Goal: Task Accomplishment & Management: Complete application form

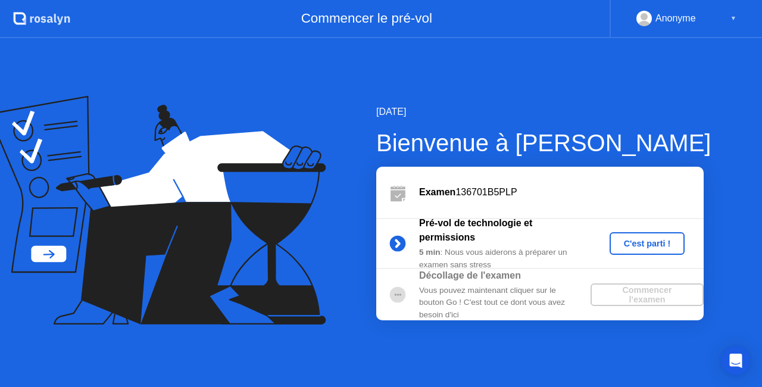
click at [645, 248] on div "C'est parti !" at bounding box center [647, 244] width 66 height 10
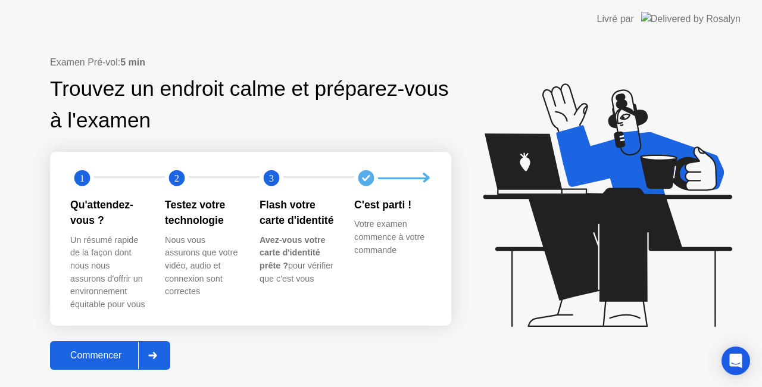
click at [98, 357] on div "Commencer" at bounding box center [96, 355] width 85 height 11
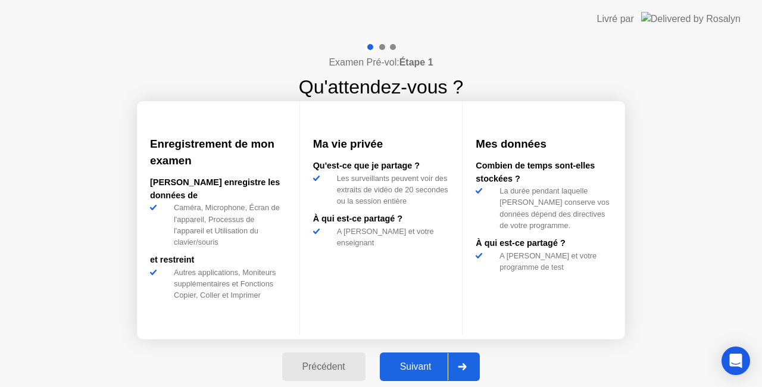
click at [409, 369] on div "Suivant" at bounding box center [415, 366] width 65 height 11
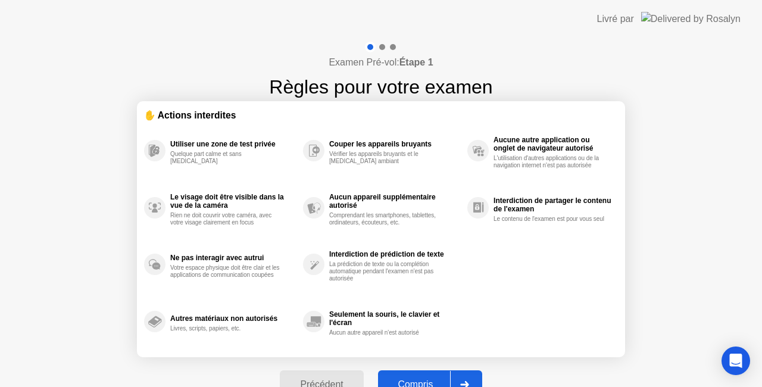
click at [413, 381] on div "Compris" at bounding box center [415, 384] width 68 height 11
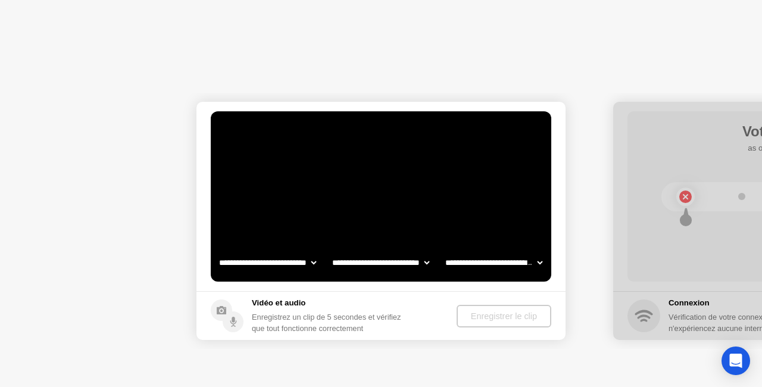
select select "**********"
select select "*******"
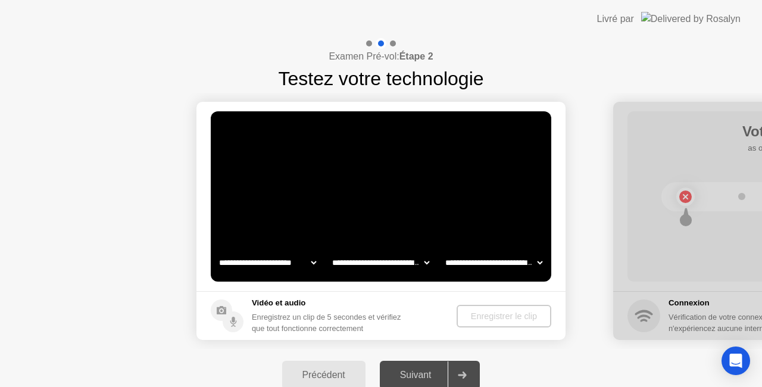
click at [334, 370] on div "Précédent" at bounding box center [324, 375] width 76 height 11
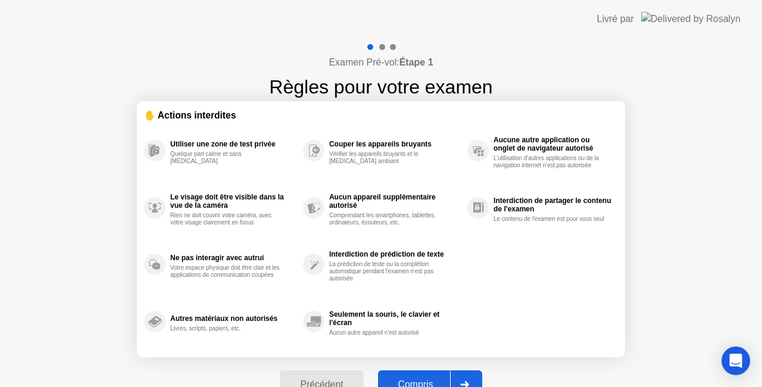
click at [400, 374] on button "Compris" at bounding box center [430, 384] width 104 height 29
select select "**********"
select select "*******"
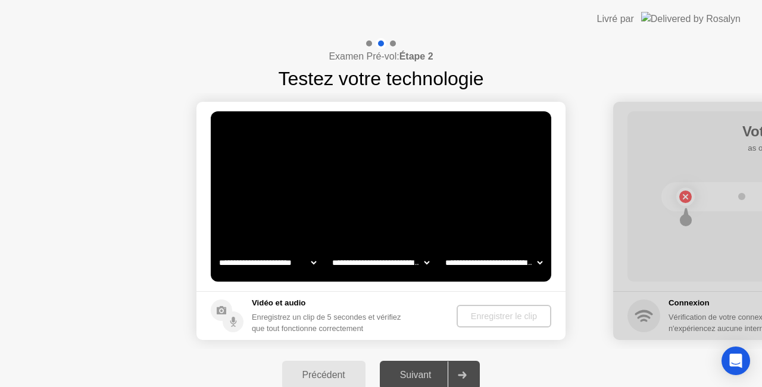
click at [433, 370] on div "Suivant" at bounding box center [415, 375] width 65 height 11
click at [417, 370] on div "Suivant" at bounding box center [415, 375] width 65 height 11
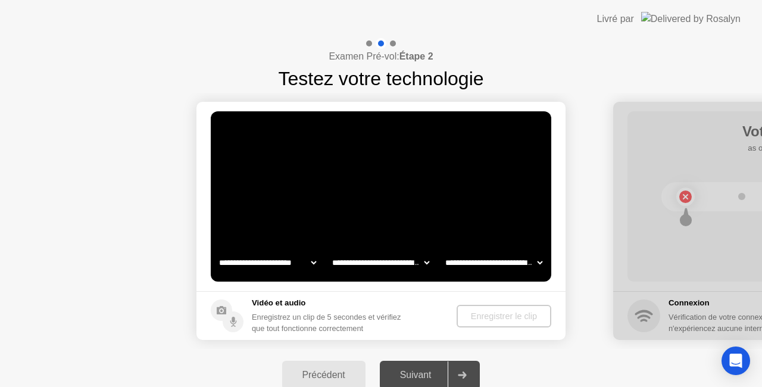
click at [260, 265] on select "**********" at bounding box center [268, 263] width 102 height 24
click at [333, 217] on video at bounding box center [381, 196] width 340 height 170
click at [406, 246] on video at bounding box center [381, 196] width 340 height 170
click at [467, 372] on icon at bounding box center [462, 374] width 9 height 7
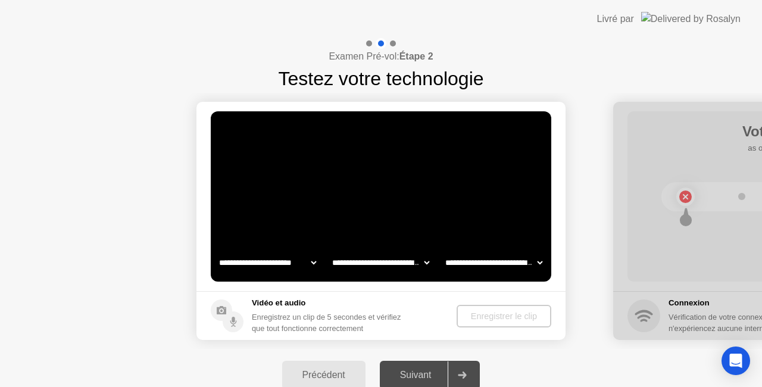
click at [467, 372] on icon at bounding box center [462, 374] width 9 height 7
click at [283, 321] on div "Enregistrez un clip de 5 secondes et vérifiez que tout fonctionne correctement" at bounding box center [331, 322] width 159 height 23
drag, startPoint x: 283, startPoint y: 321, endPoint x: 240, endPoint y: 317, distance: 43.0
click at [240, 317] on div "Vidéo et audio Enregistrez un clip de 5 secondes et vérifiez que tout fonctionn…" at bounding box center [311, 315] width 200 height 37
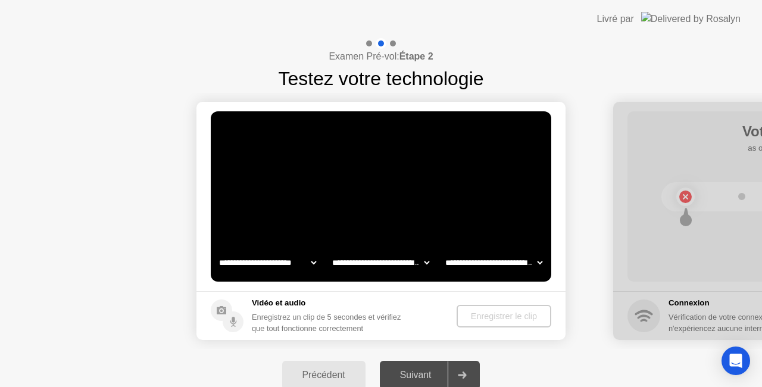
click at [240, 317] on circle at bounding box center [233, 321] width 21 height 21
click at [236, 318] on circle at bounding box center [233, 321] width 21 height 21
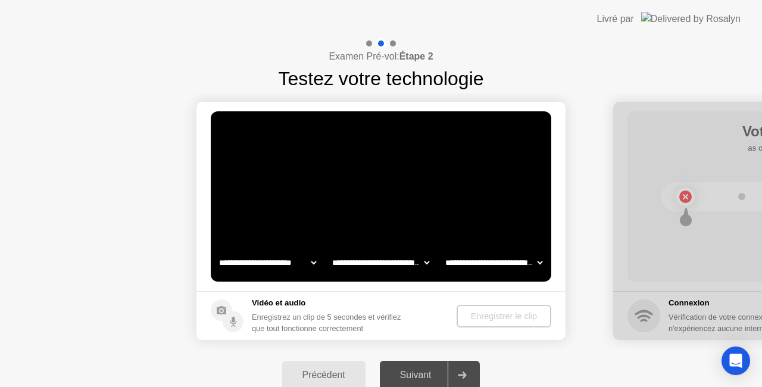
drag, startPoint x: 236, startPoint y: 318, endPoint x: 392, endPoint y: 302, distance: 156.7
click at [392, 302] on div "Vidéo et audio Enregistrez un clip de 5 secondes et vérifiez que tout fonctionn…" at bounding box center [311, 315] width 200 height 37
click at [430, 372] on div "Suivant" at bounding box center [415, 375] width 65 height 11
drag, startPoint x: 430, startPoint y: 372, endPoint x: 607, endPoint y: 302, distance: 190.5
click at [607, 302] on div "**********" at bounding box center [381, 219] width 762 height 363
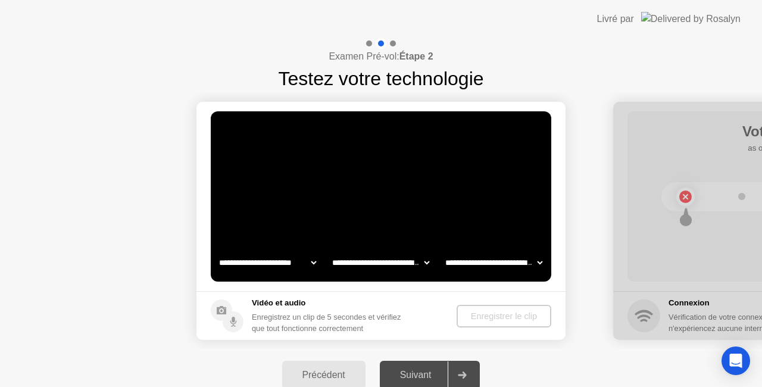
click at [472, 264] on select "**********" at bounding box center [494, 263] width 102 height 24
click at [357, 315] on div "Enregistrez un clip de 5 secondes et vérifiez que tout fonctionne correctement" at bounding box center [331, 322] width 159 height 23
drag, startPoint x: 357, startPoint y: 315, endPoint x: 438, endPoint y: 398, distance: 115.7
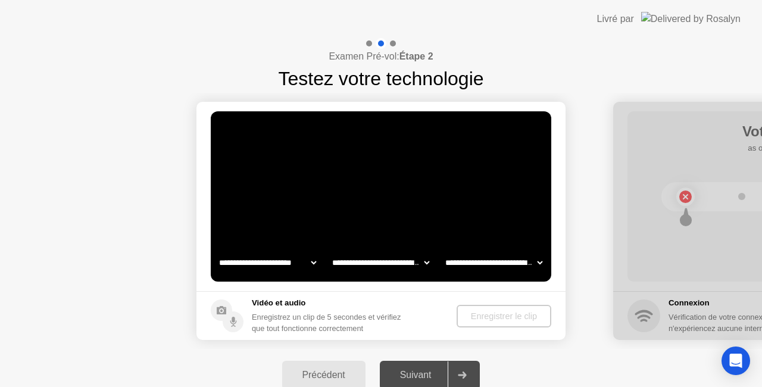
click at [438, 386] on html "**********" at bounding box center [381, 193] width 762 height 387
click at [444, 62] on div "Examen Pré-vol: Étape 2 Testez votre technologie" at bounding box center [381, 65] width 762 height 55
drag, startPoint x: 444, startPoint y: 62, endPoint x: 471, endPoint y: 361, distance: 300.0
click at [471, 361] on div "**********" at bounding box center [381, 219] width 762 height 363
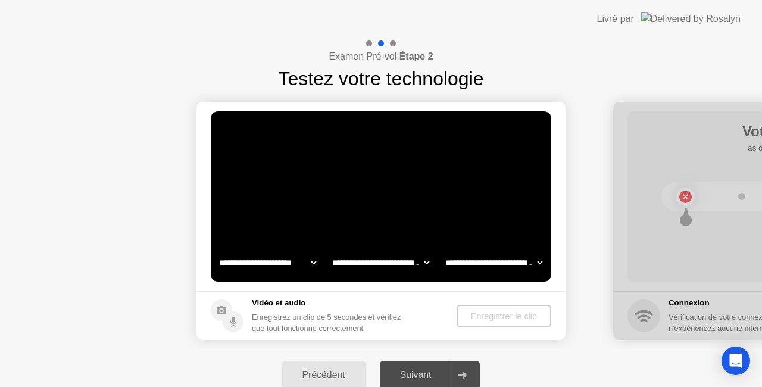
click at [471, 361] on div at bounding box center [462, 374] width 29 height 27
drag, startPoint x: 471, startPoint y: 361, endPoint x: 463, endPoint y: 368, distance: 11.4
click at [463, 368] on div at bounding box center [462, 374] width 29 height 27
click at [462, 368] on div at bounding box center [462, 374] width 29 height 27
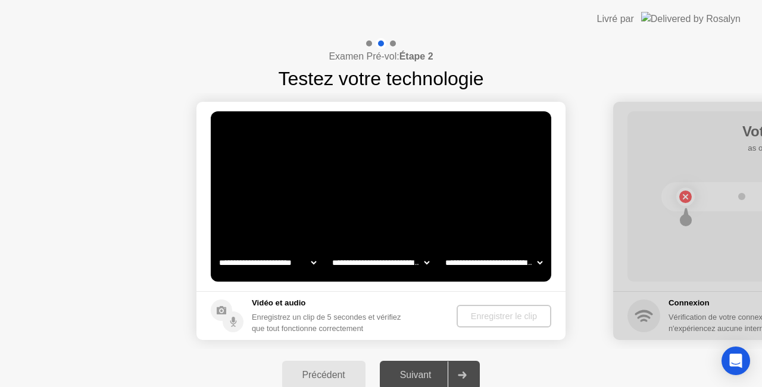
click at [462, 368] on div at bounding box center [462, 374] width 29 height 27
click at [415, 377] on div "Suivant" at bounding box center [415, 375] width 65 height 11
drag, startPoint x: 415, startPoint y: 377, endPoint x: 620, endPoint y: 398, distance: 205.8
click at [620, 386] on html "**********" at bounding box center [381, 193] width 762 height 387
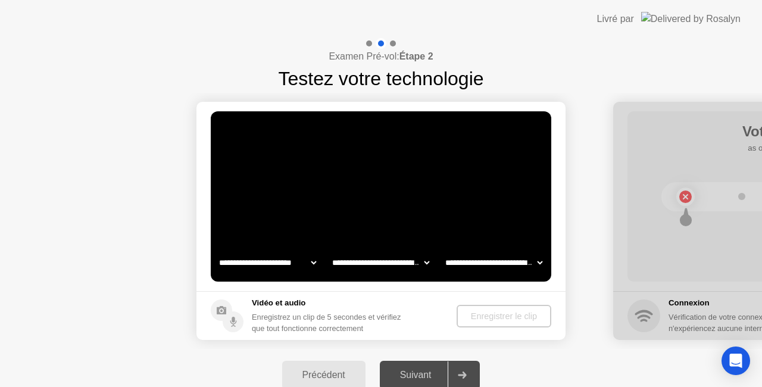
click at [309, 379] on div "Précédent" at bounding box center [324, 375] width 76 height 11
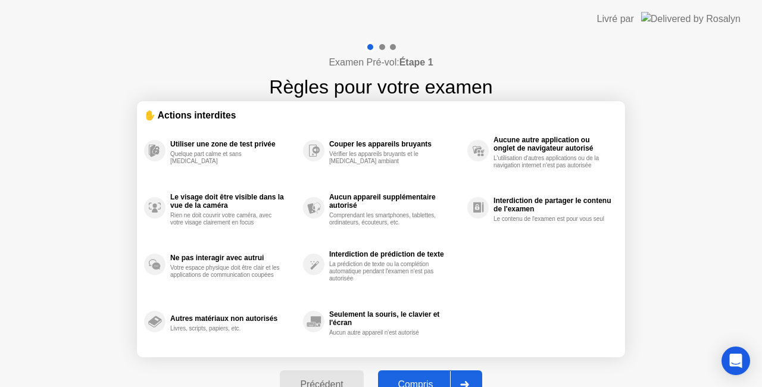
click at [413, 379] on div "Compris" at bounding box center [415, 384] width 68 height 11
select select "**********"
select select "*******"
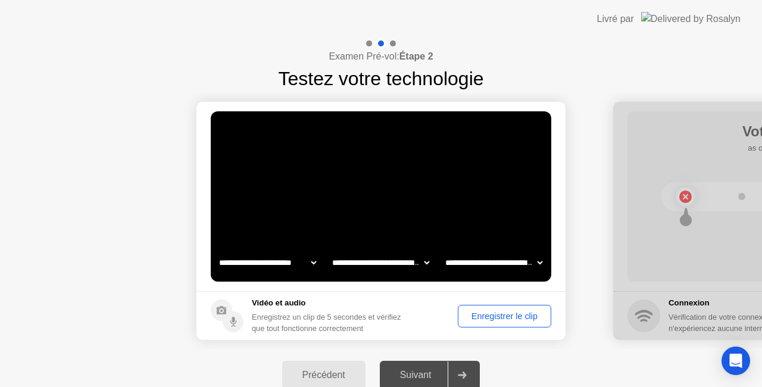
click at [413, 379] on div "Suivant" at bounding box center [415, 375] width 65 height 11
click at [415, 377] on div "Suivant" at bounding box center [415, 375] width 65 height 11
click at [487, 312] on div "Enregistrer le clip" at bounding box center [504, 316] width 85 height 10
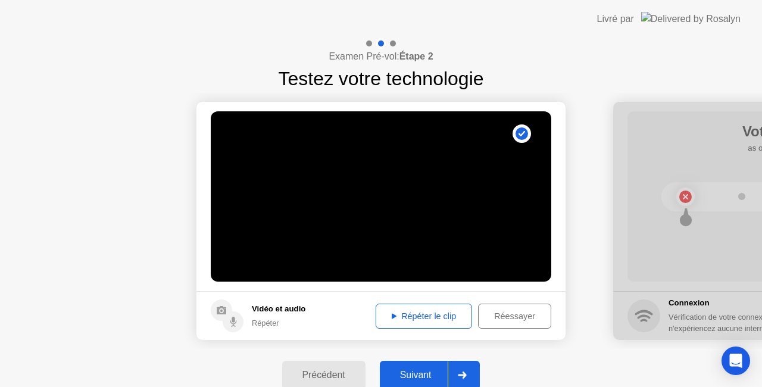
click at [412, 377] on div "Suivant" at bounding box center [415, 375] width 65 height 11
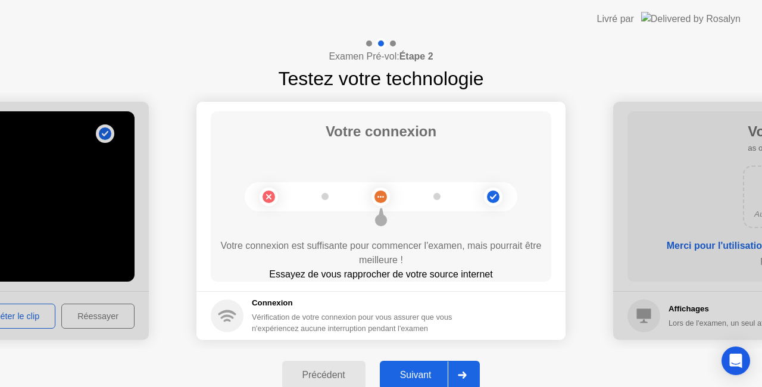
click at [412, 377] on div "Suivant" at bounding box center [415, 375] width 65 height 11
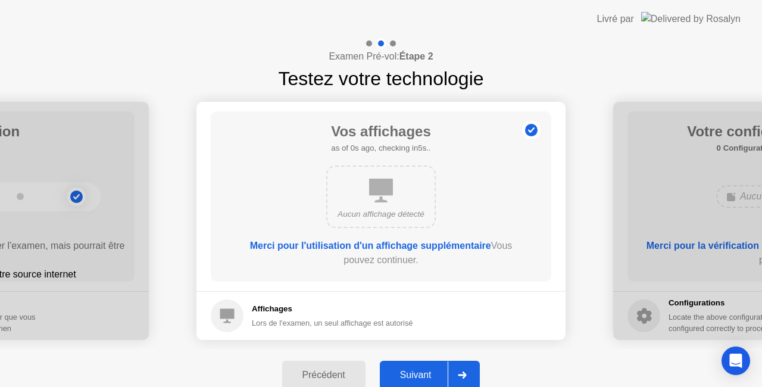
click at [412, 377] on div "Suivant" at bounding box center [415, 375] width 65 height 11
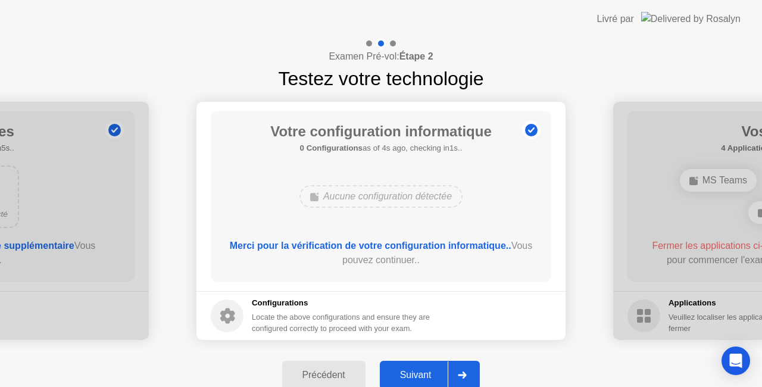
click at [412, 377] on div "Suivant" at bounding box center [415, 375] width 65 height 11
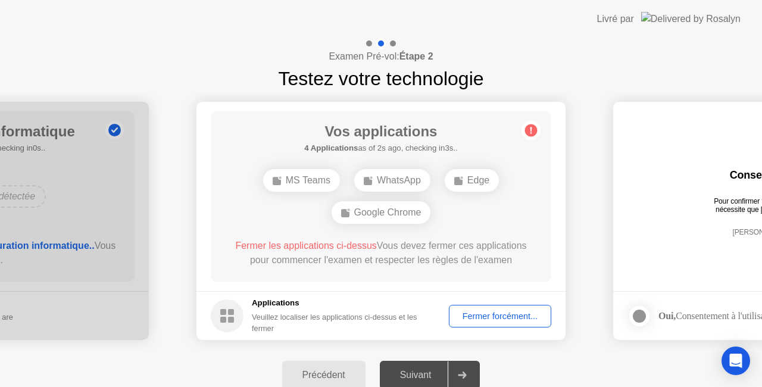
click at [471, 311] on div "Fermer forcément..." at bounding box center [500, 316] width 94 height 10
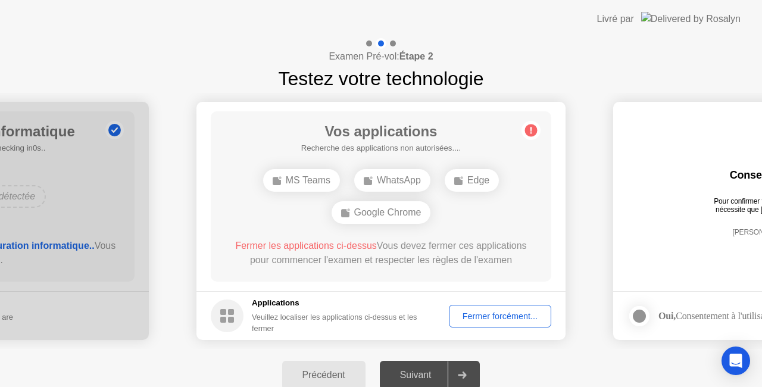
click at [425, 370] on div "Suivant" at bounding box center [415, 375] width 65 height 11
click at [465, 316] on div "Fermer forcément..." at bounding box center [500, 316] width 94 height 10
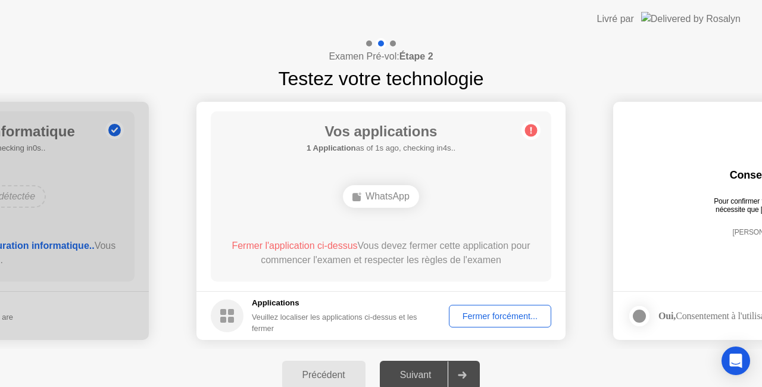
click at [524, 361] on div "Précédent Suivant" at bounding box center [381, 375] width 762 height 52
click at [492, 315] on div "Fermer forcément..." at bounding box center [500, 316] width 94 height 10
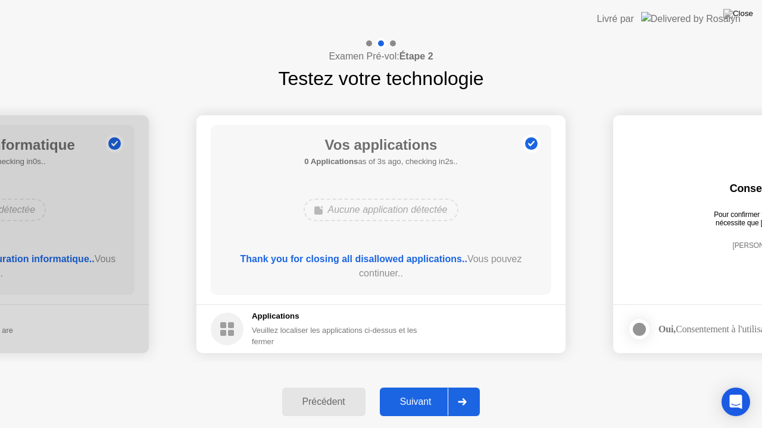
click at [411, 386] on button "Suivant" at bounding box center [430, 402] width 101 height 29
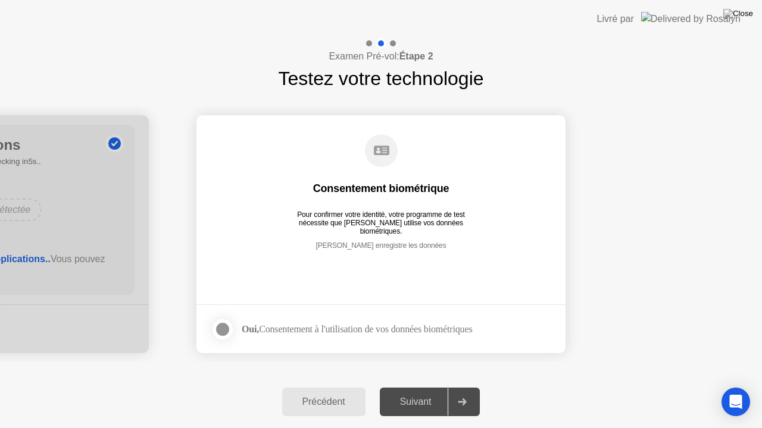
click at [410, 386] on div "Suivant" at bounding box center [415, 402] width 65 height 11
click at [226, 332] on div at bounding box center [222, 330] width 14 height 14
click at [423, 386] on button "Suivant" at bounding box center [430, 402] width 101 height 29
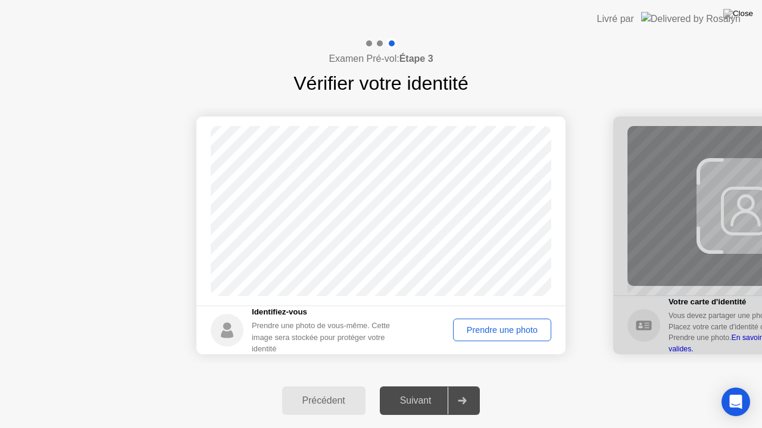
click at [491, 327] on div "Prendre une photo" at bounding box center [502, 331] width 90 height 10
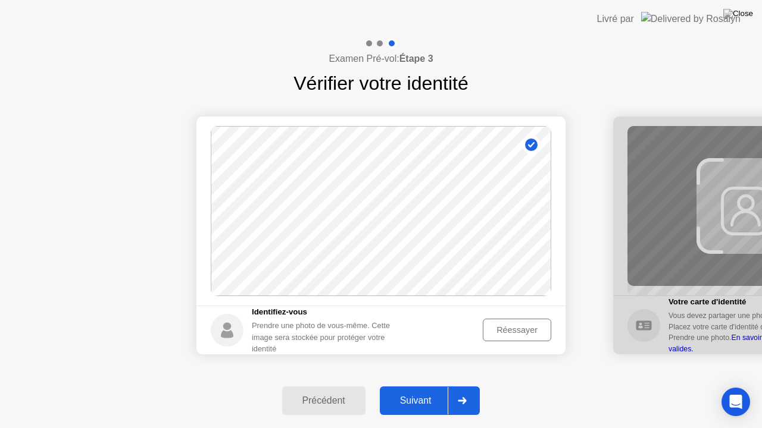
click at [421, 386] on div "Suivant" at bounding box center [415, 401] width 65 height 11
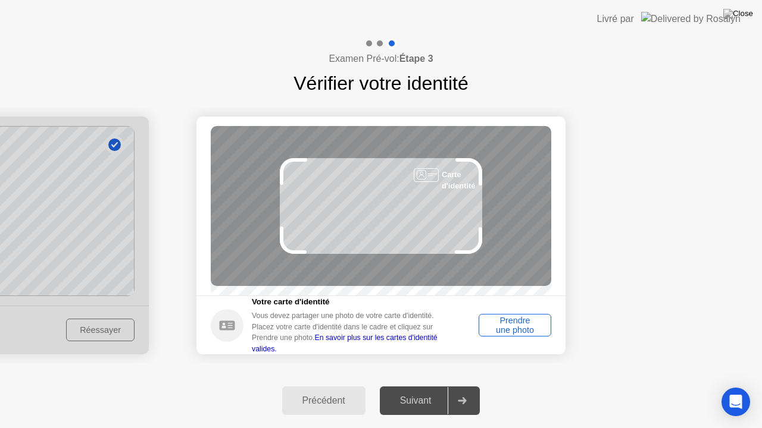
click at [524, 327] on div "Prendre une photo" at bounding box center [515, 325] width 64 height 19
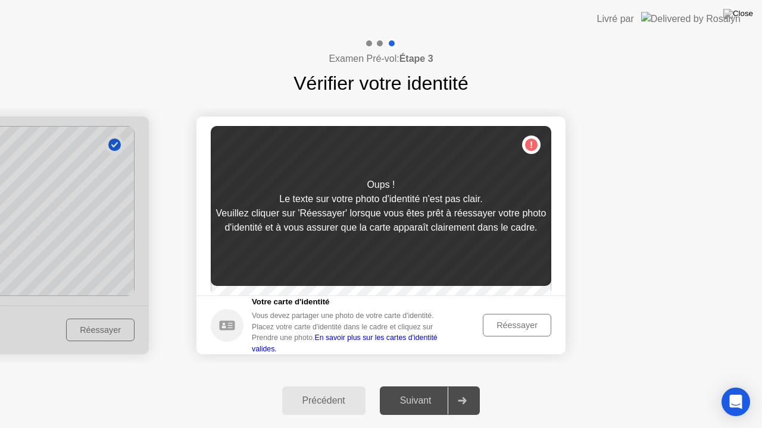
click at [524, 327] on div "Réessayer" at bounding box center [517, 326] width 60 height 10
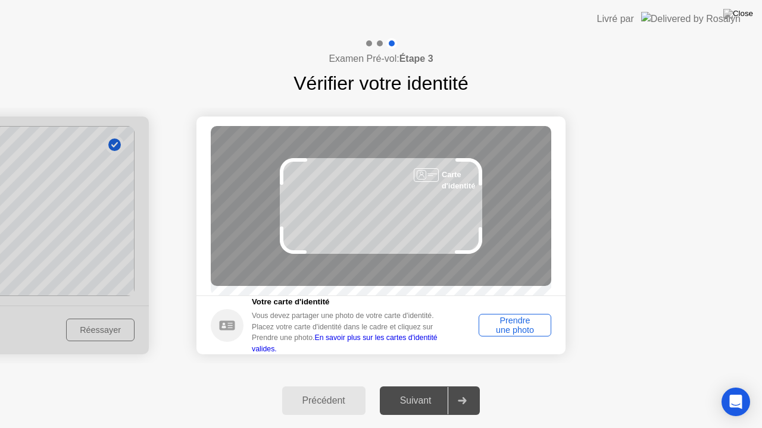
click at [528, 327] on div "Prendre une photo" at bounding box center [515, 325] width 64 height 19
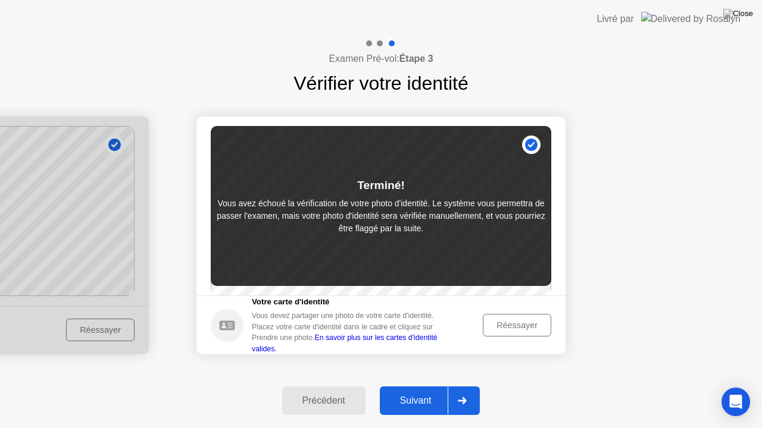
click at [406, 386] on div "Suivant" at bounding box center [415, 401] width 65 height 11
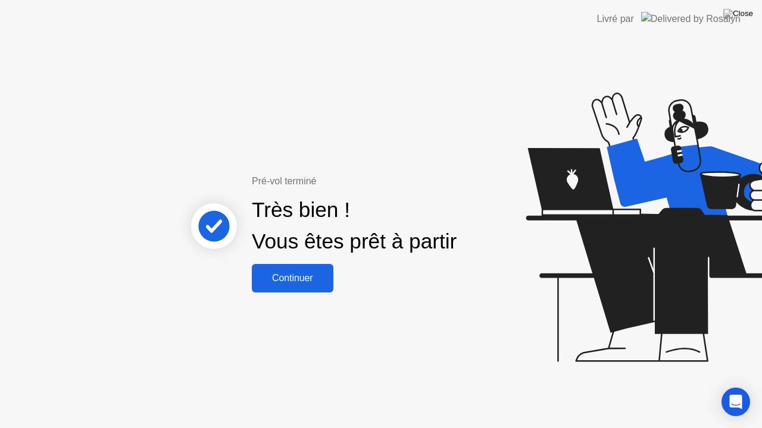
click at [296, 276] on div "Continuer" at bounding box center [292, 278] width 74 height 11
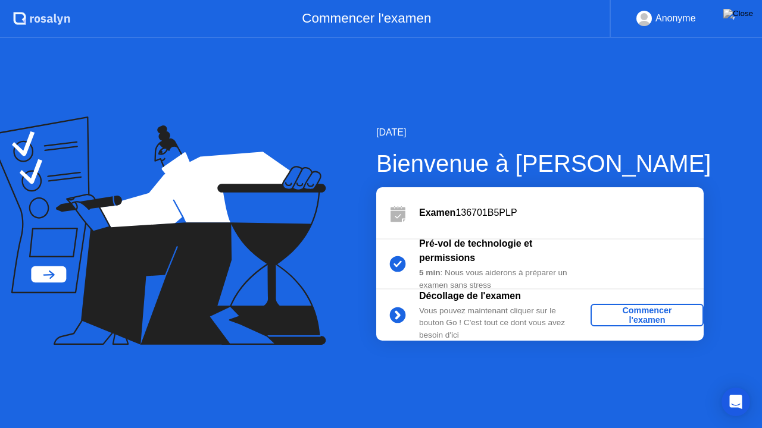
click at [608, 314] on div "Commencer l'examen" at bounding box center [647, 315] width 104 height 19
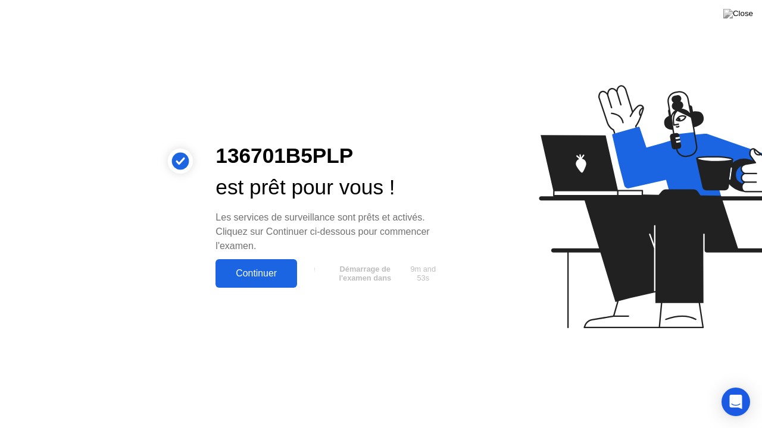
click at [262, 276] on div "Continuer" at bounding box center [256, 273] width 74 height 11
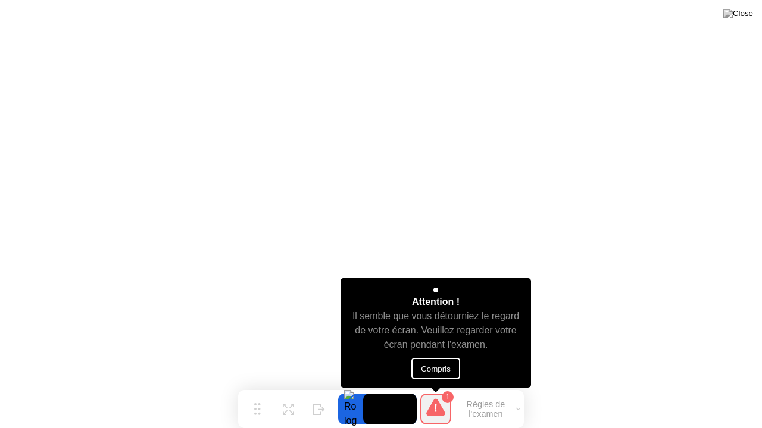
click at [449, 364] on button "Compris" at bounding box center [435, 368] width 49 height 21
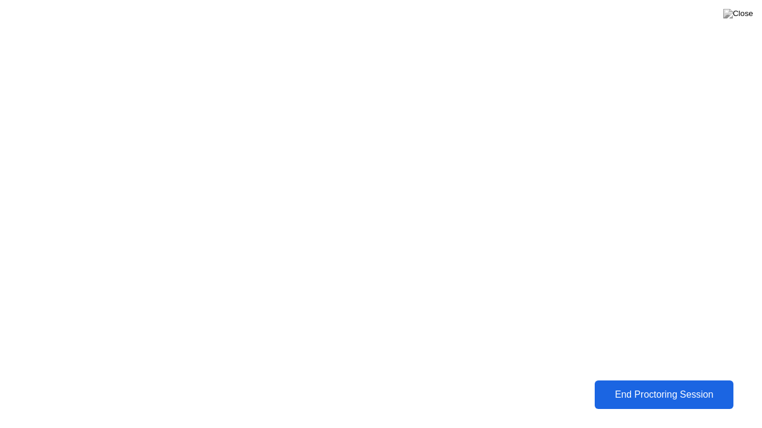
click at [635, 386] on div "End Proctoring Session" at bounding box center [664, 395] width 132 height 11
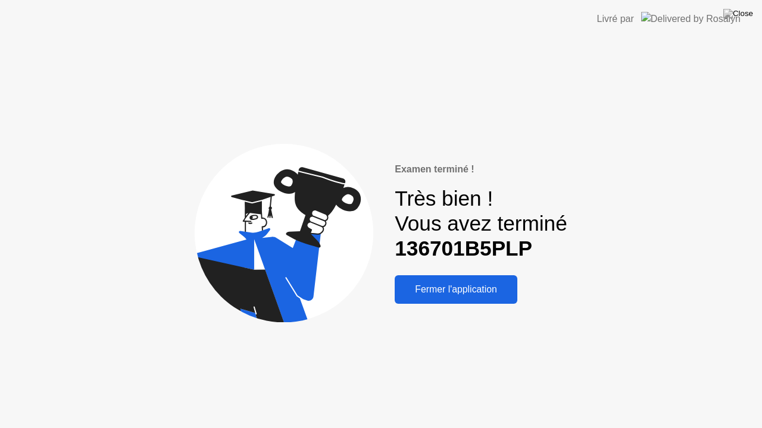
click at [454, 284] on div "Fermer l'application" at bounding box center [455, 289] width 115 height 11
